Goal: Communication & Community: Connect with others

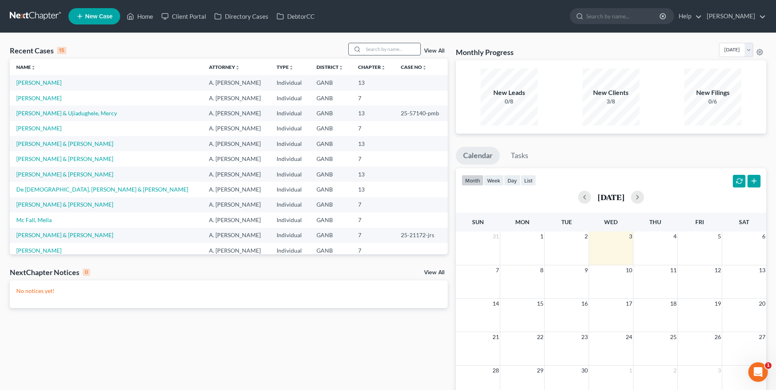
click at [400, 50] on input "search" at bounding box center [391, 49] width 57 height 12
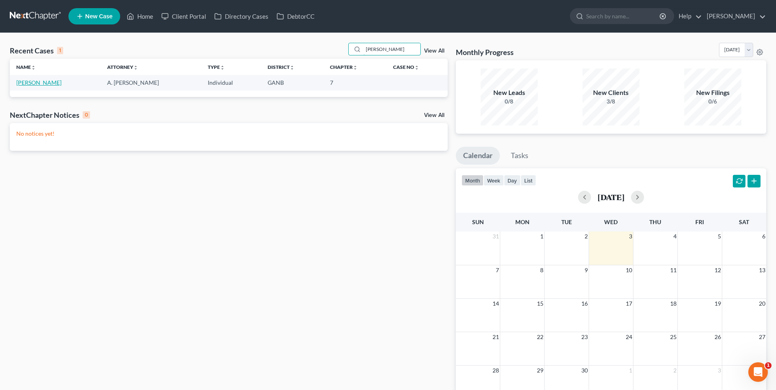
type input "[PERSON_NAME]"
click at [32, 83] on link "[PERSON_NAME]" at bounding box center [38, 82] width 45 height 7
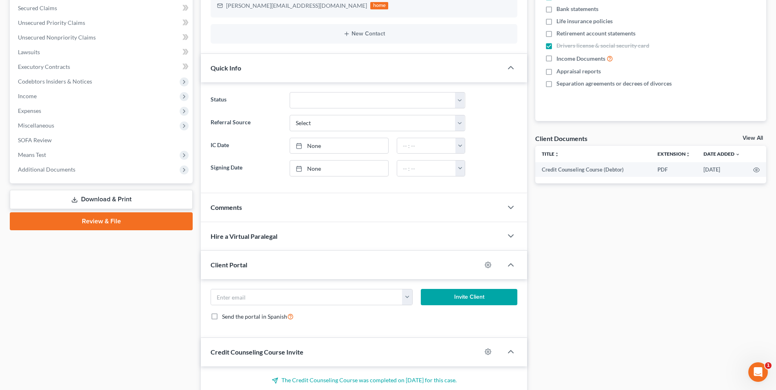
click at [405, 304] on form "[PERSON_NAME][EMAIL_ADDRESS][DOMAIN_NAME] Invite Client Send the portal in Span…" at bounding box center [363, 308] width 315 height 39
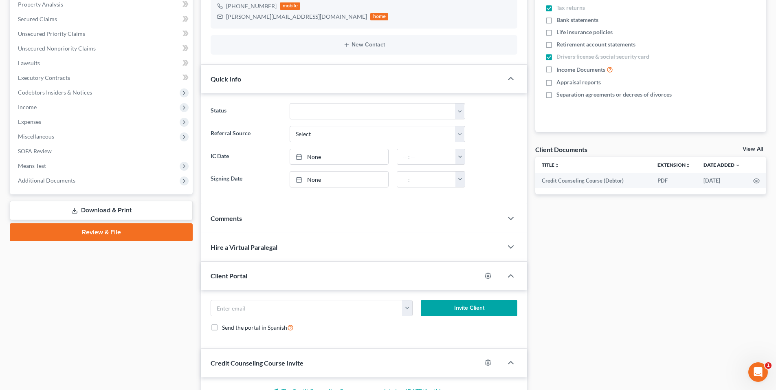
click at [412, 324] on div "Send the portal in Spanish" at bounding box center [363, 326] width 307 height 9
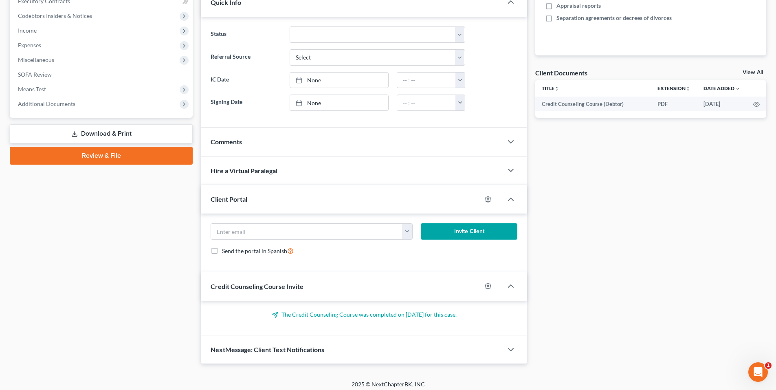
scroll to position [242, 0]
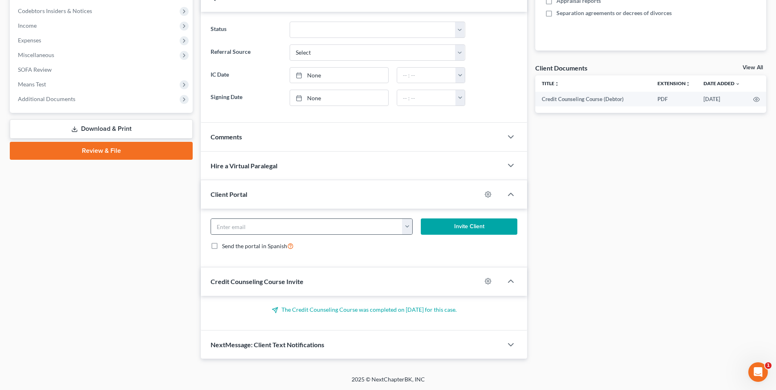
click at [407, 228] on button "button" at bounding box center [407, 226] width 10 height 15
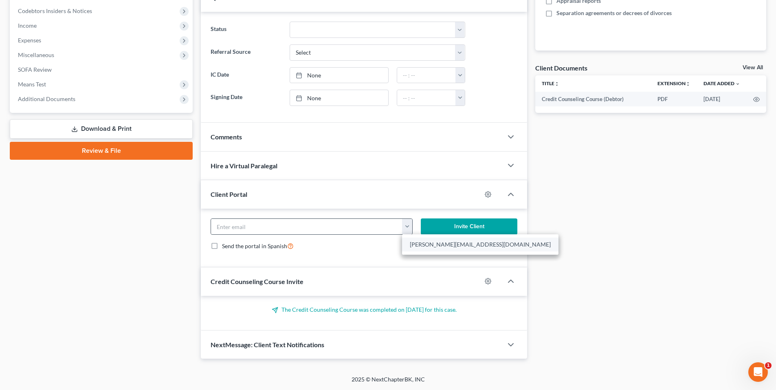
click at [419, 244] on link "[PERSON_NAME][EMAIL_ADDRESS][DOMAIN_NAME]" at bounding box center [480, 244] width 156 height 14
type input "[PERSON_NAME][EMAIL_ADDRESS][DOMAIN_NAME]"
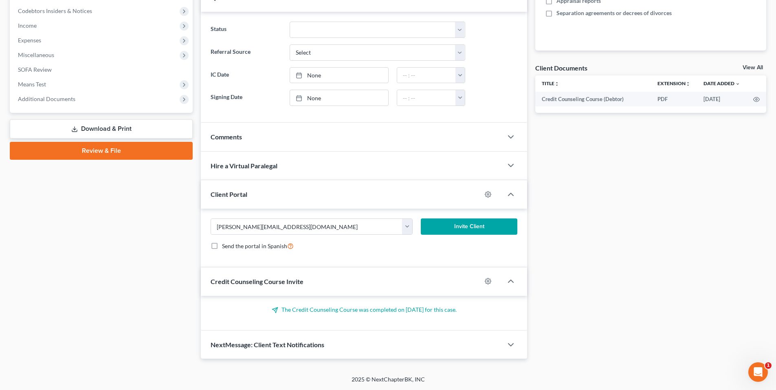
click at [464, 230] on button "Invite Client" at bounding box center [469, 226] width 97 height 16
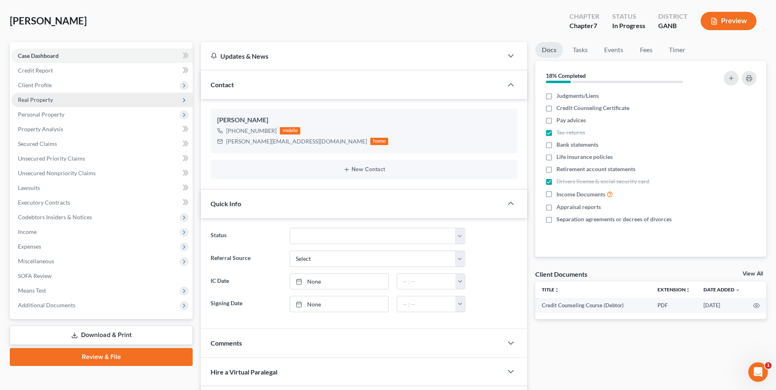
scroll to position [0, 0]
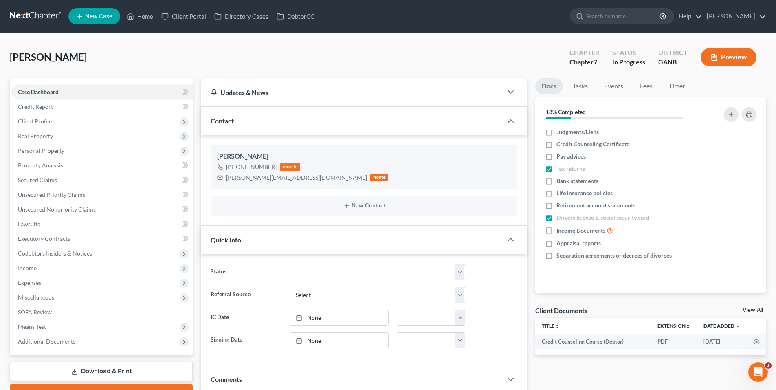
click at [24, 20] on link at bounding box center [36, 16] width 52 height 15
